Goal: Task Accomplishment & Management: Complete application form

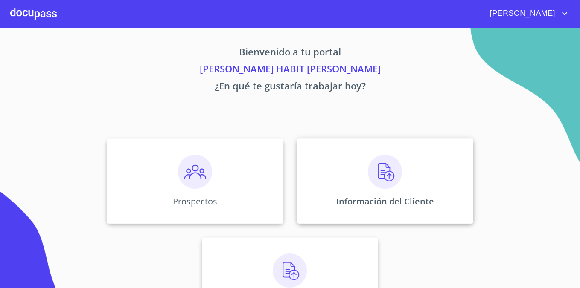
click at [346, 166] on div "Información del Cliente" at bounding box center [385, 181] width 176 height 85
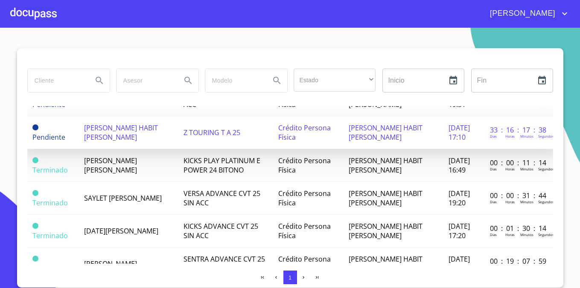
scroll to position [90, 0]
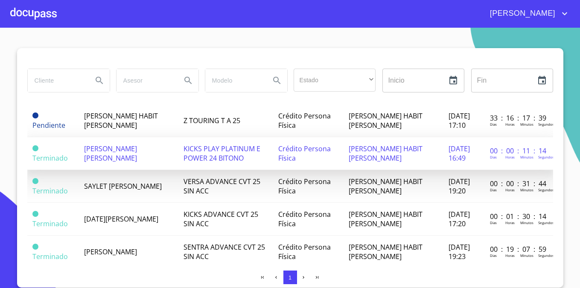
click at [234, 143] on td "KICKS PLAY PLATINUM E POWER 24 BITONO" at bounding box center [225, 153] width 95 height 33
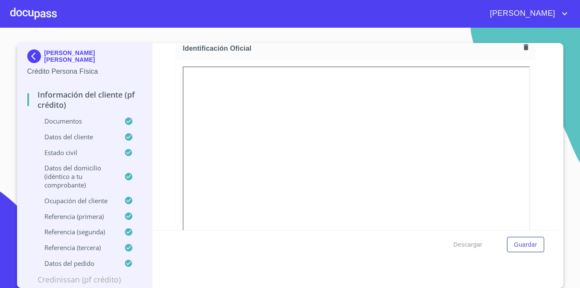
scroll to position [117, 0]
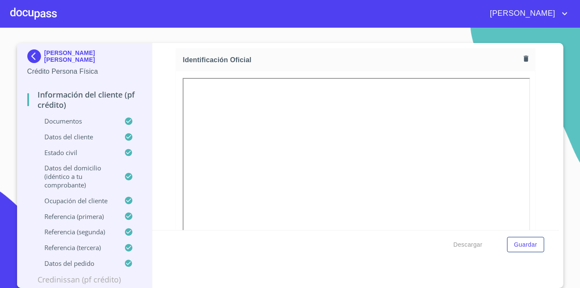
click at [527, 59] on icon "button" at bounding box center [525, 58] width 5 height 6
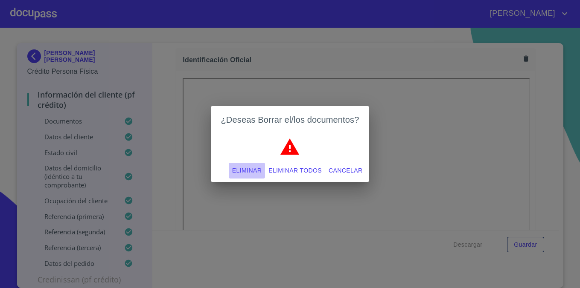
click at [241, 169] on span "Eliminar" at bounding box center [246, 170] width 29 height 11
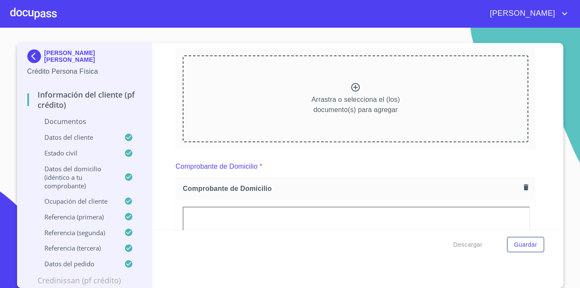
click at [356, 87] on icon at bounding box center [355, 87] width 9 height 9
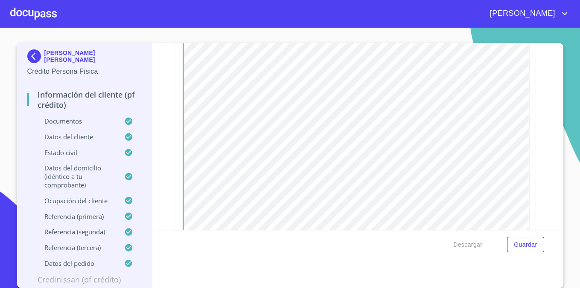
scroll to position [174, 0]
click at [515, 244] on span "Guardar" at bounding box center [524, 245] width 23 height 11
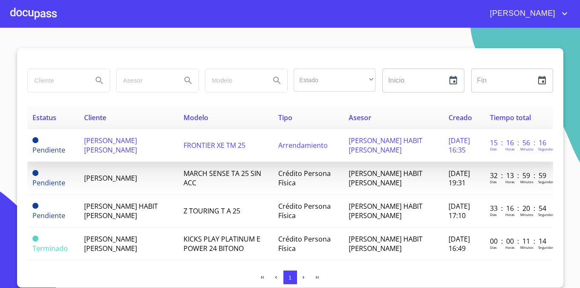
click at [529, 137] on td "15 : 16 : 56 : 16 [PERSON_NAME] Horas Minutos Segundos" at bounding box center [518, 145] width 68 height 33
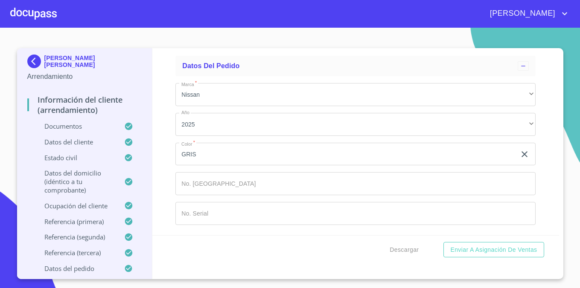
scroll to position [5561, 0]
click at [38, 12] on div at bounding box center [33, 13] width 46 height 27
